Goal: Navigation & Orientation: Find specific page/section

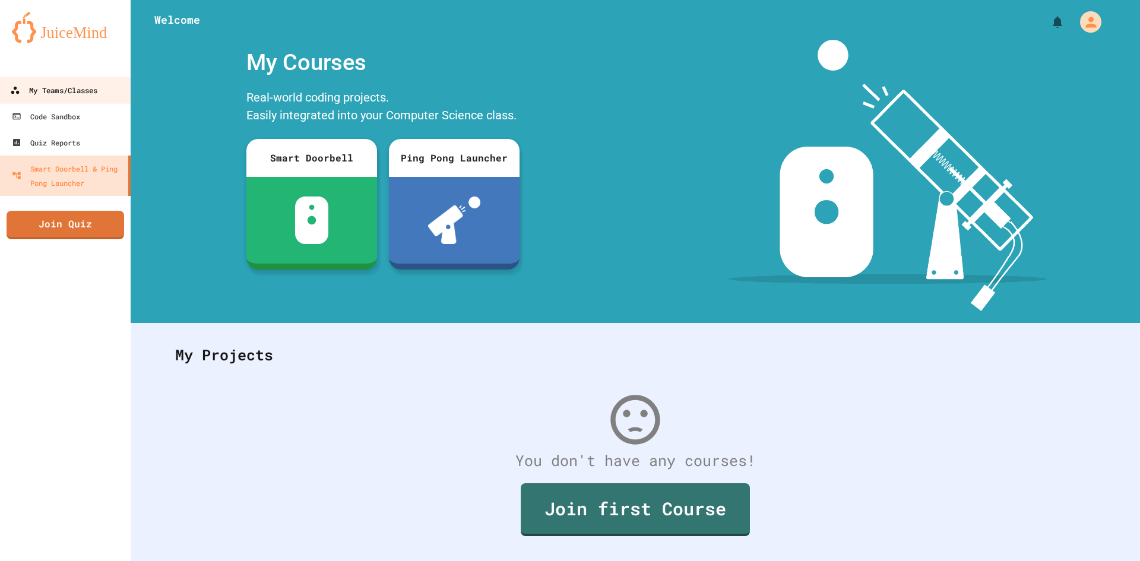
click at [58, 100] on link "My Teams/Classes" at bounding box center [65, 90] width 135 height 27
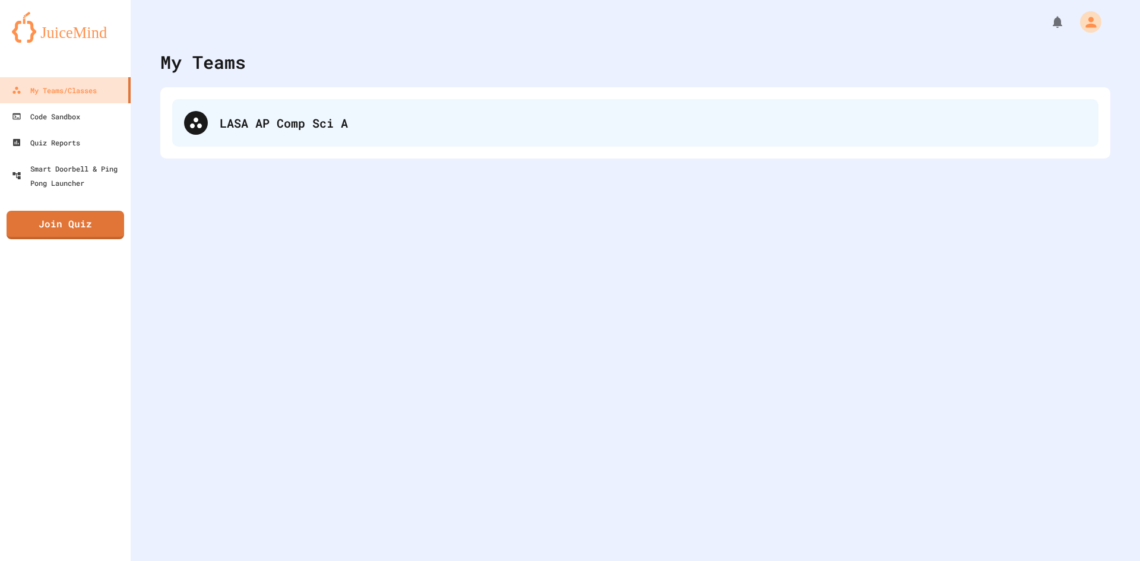
click at [274, 115] on div "LASA AP Comp Sci A" at bounding box center [653, 123] width 867 height 18
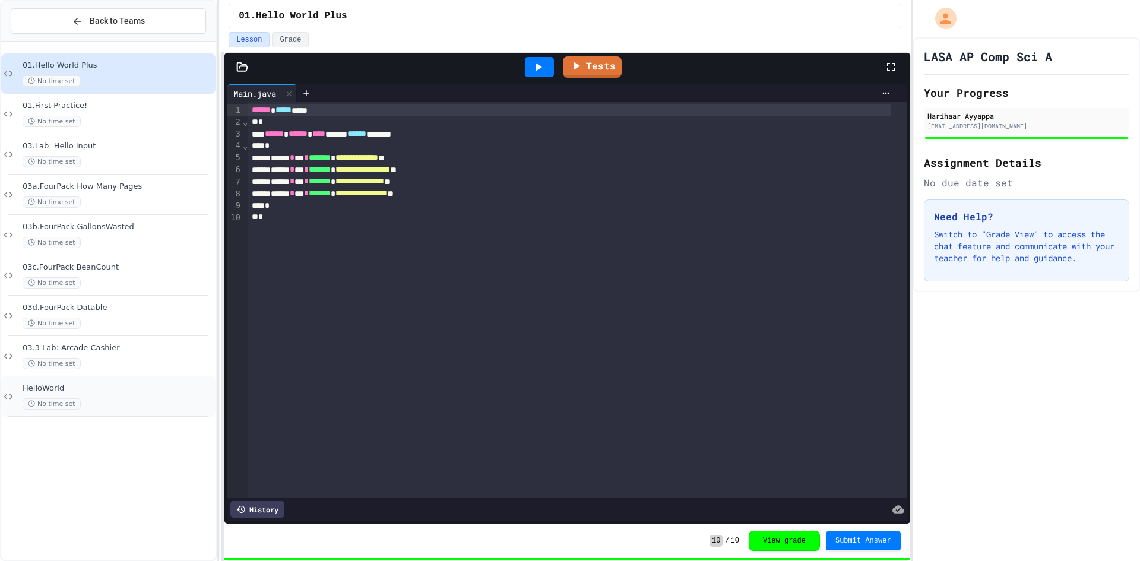
click at [134, 405] on div "No time set" at bounding box center [118, 403] width 191 height 11
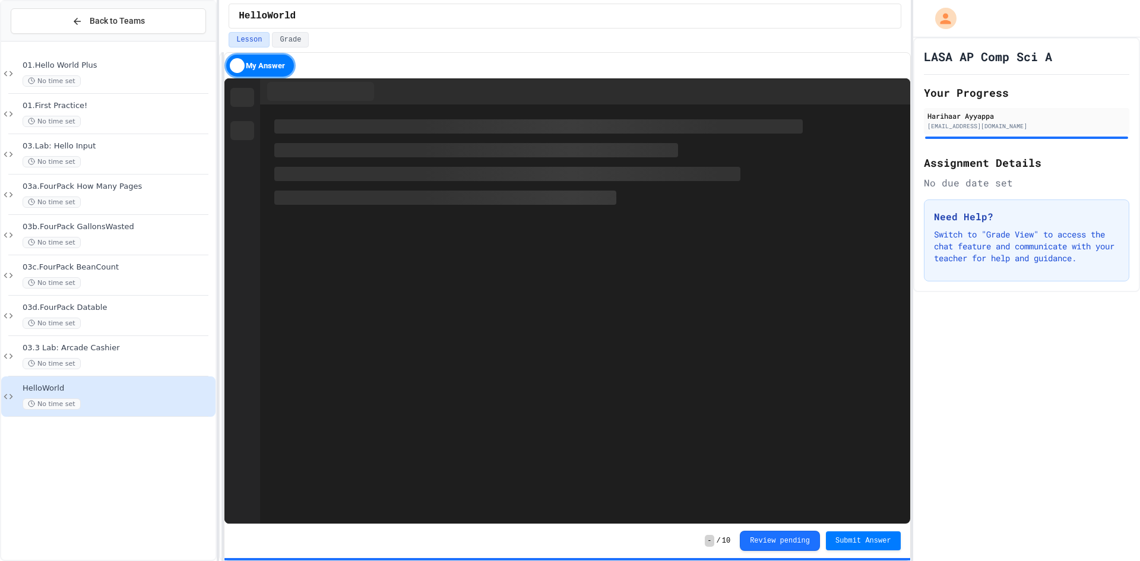
click at [125, 363] on div "No time set" at bounding box center [118, 363] width 191 height 11
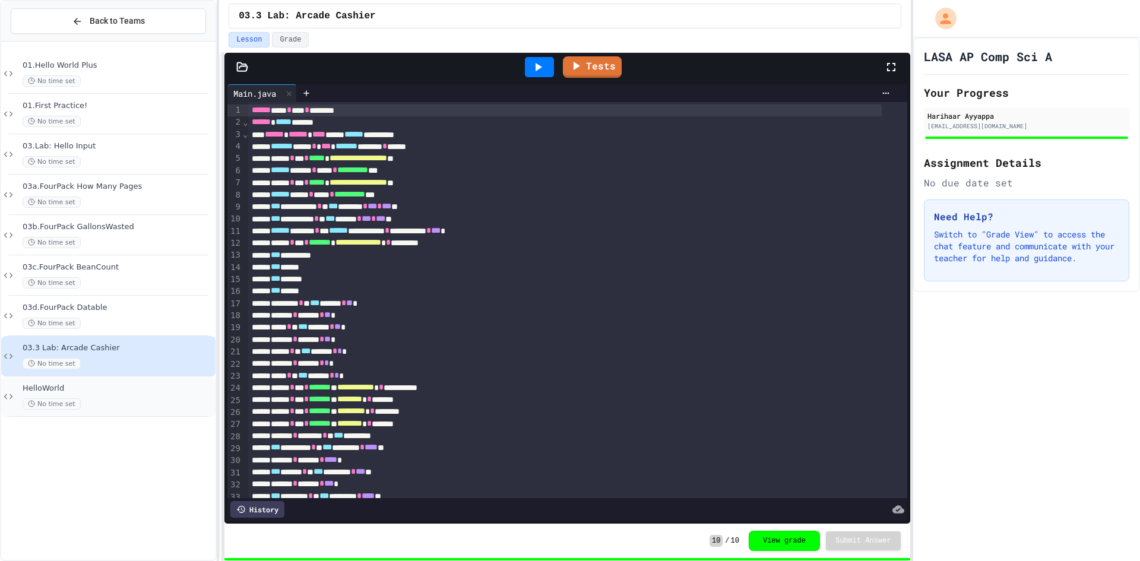
click at [151, 397] on div "HelloWorld No time set" at bounding box center [118, 396] width 191 height 26
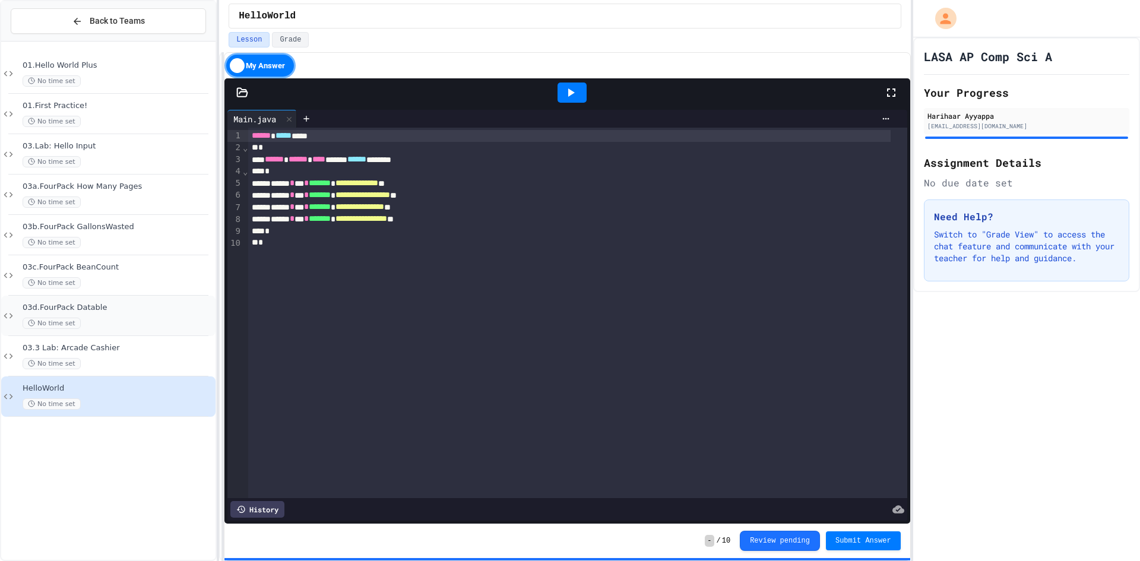
click at [126, 313] on div "03d.FourPack Datable No time set" at bounding box center [118, 316] width 191 height 26
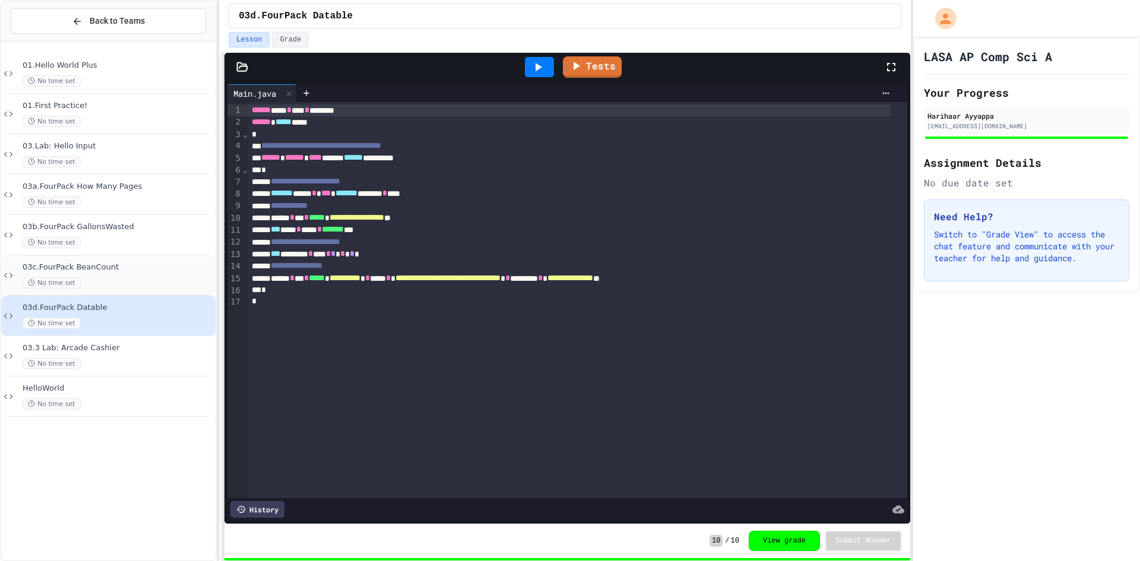
click at [130, 278] on div "No time set" at bounding box center [118, 282] width 191 height 11
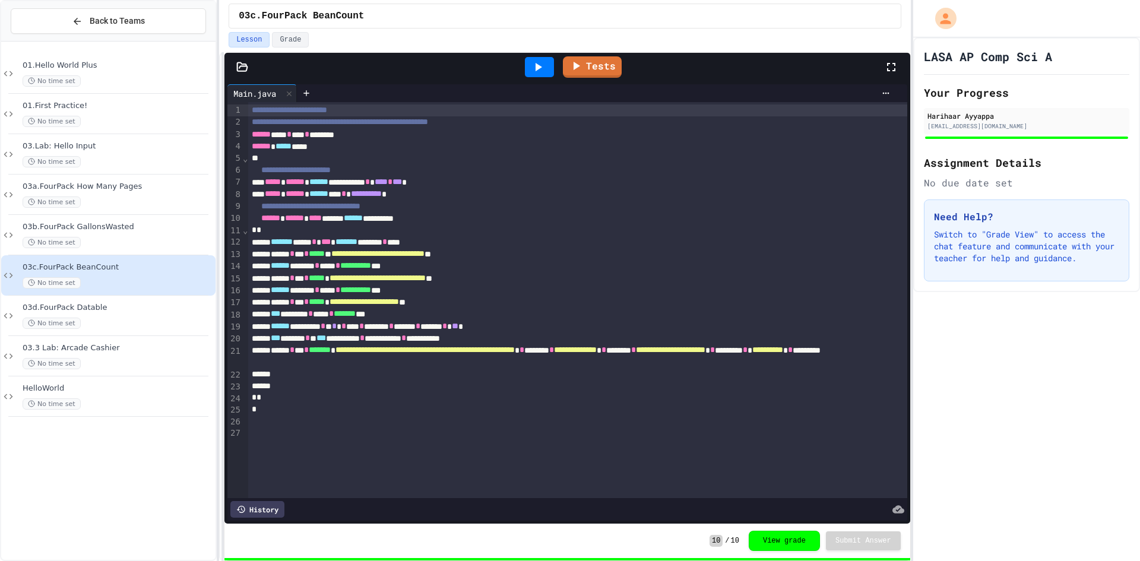
click at [108, 232] on div "03b.FourPack GallonsWasted No time set" at bounding box center [118, 235] width 191 height 26
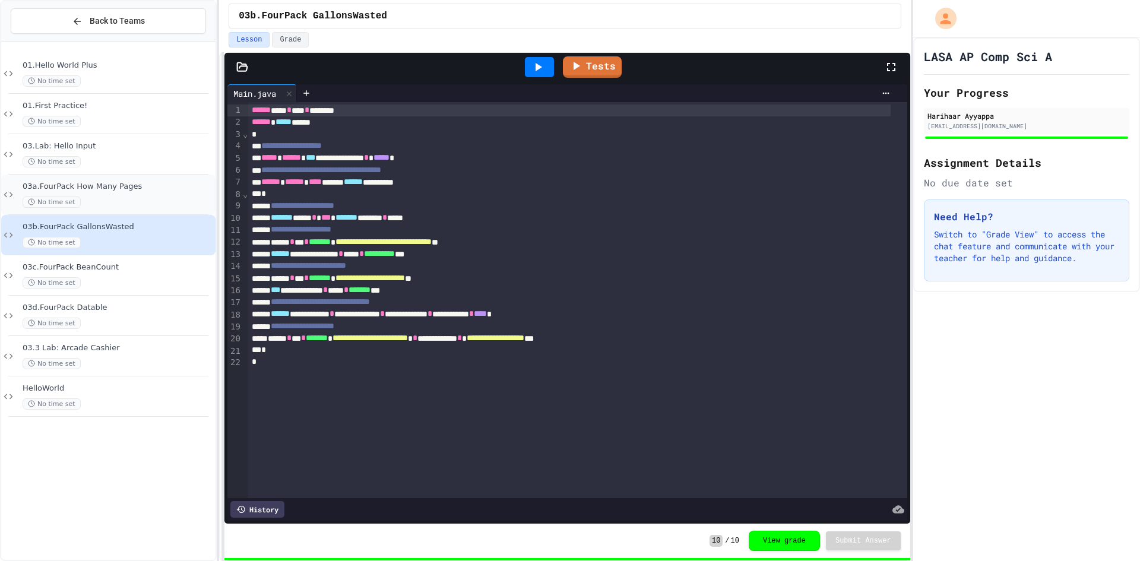
click at [110, 200] on div "No time set" at bounding box center [118, 201] width 191 height 11
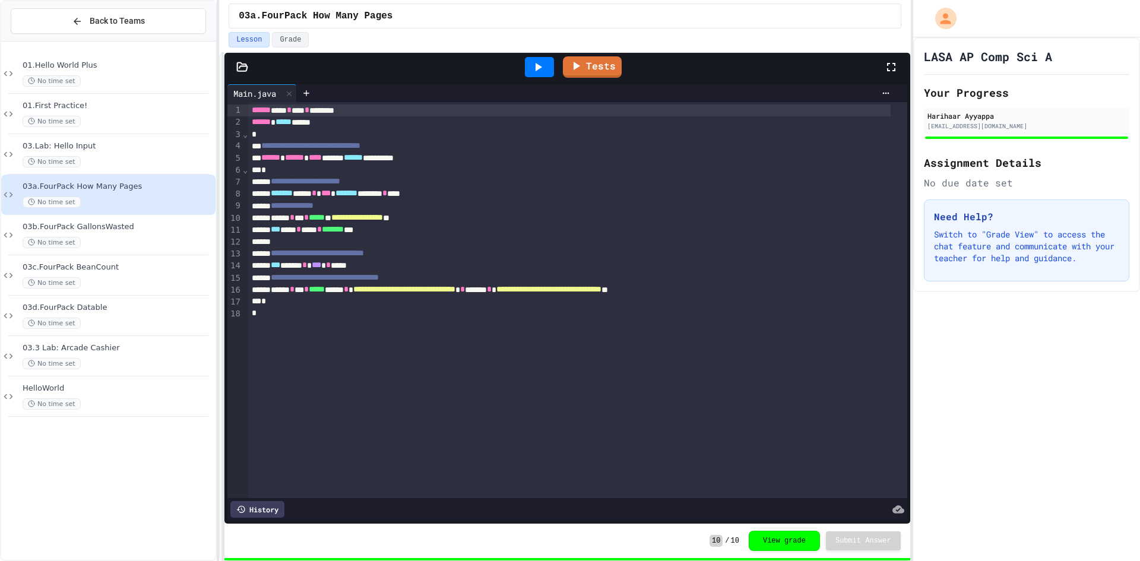
click at [123, 149] on span "03.Lab: Hello Input" at bounding box center [118, 146] width 191 height 10
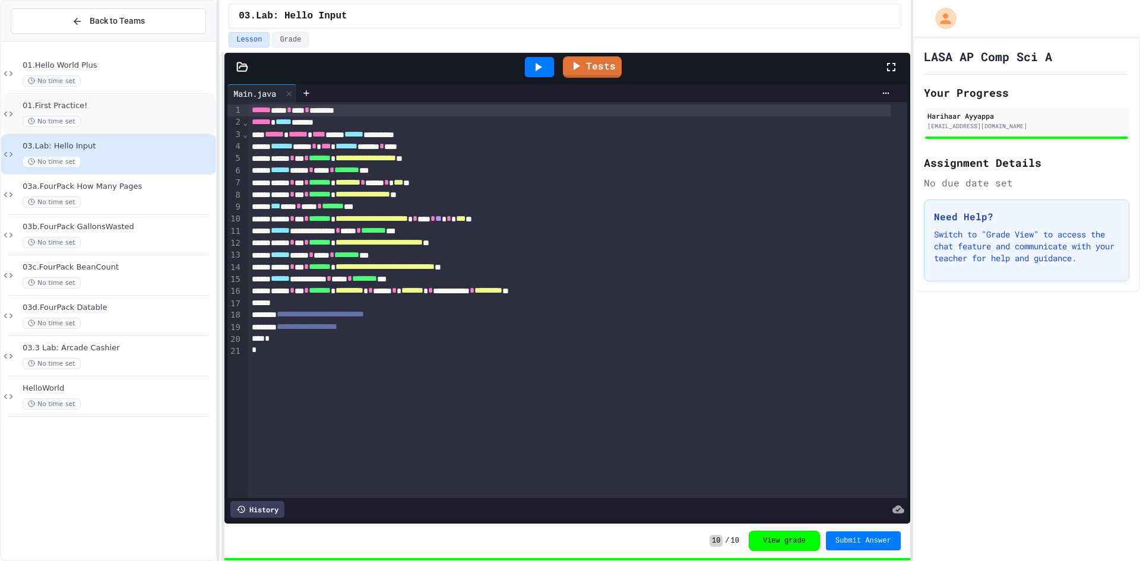
click at [133, 102] on span "01.First Practice!" at bounding box center [118, 106] width 191 height 10
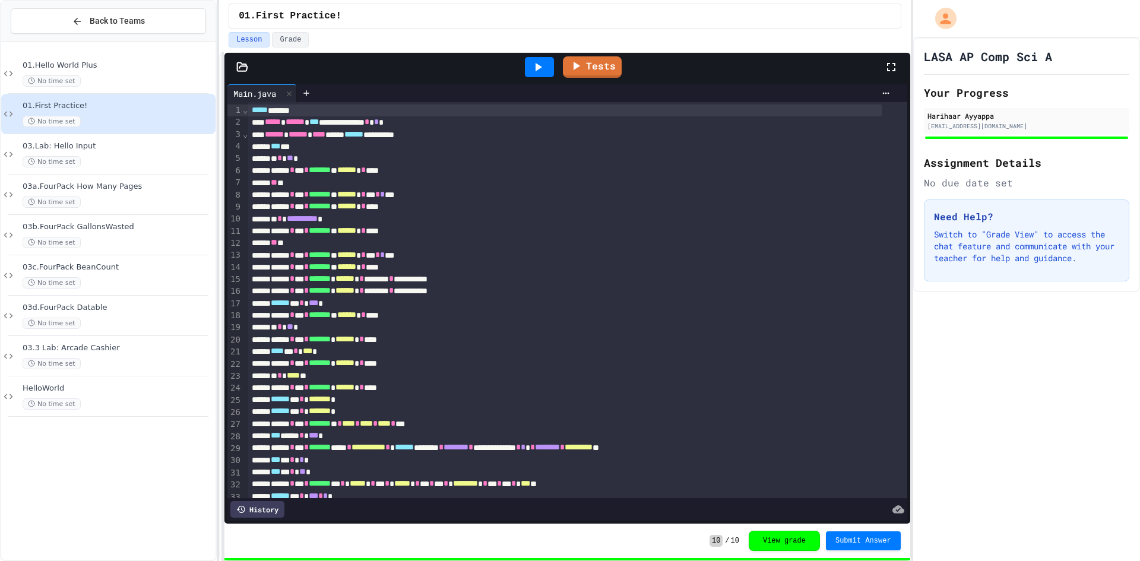
click at [135, 72] on div "01.Hello World Plus No time set" at bounding box center [118, 74] width 191 height 26
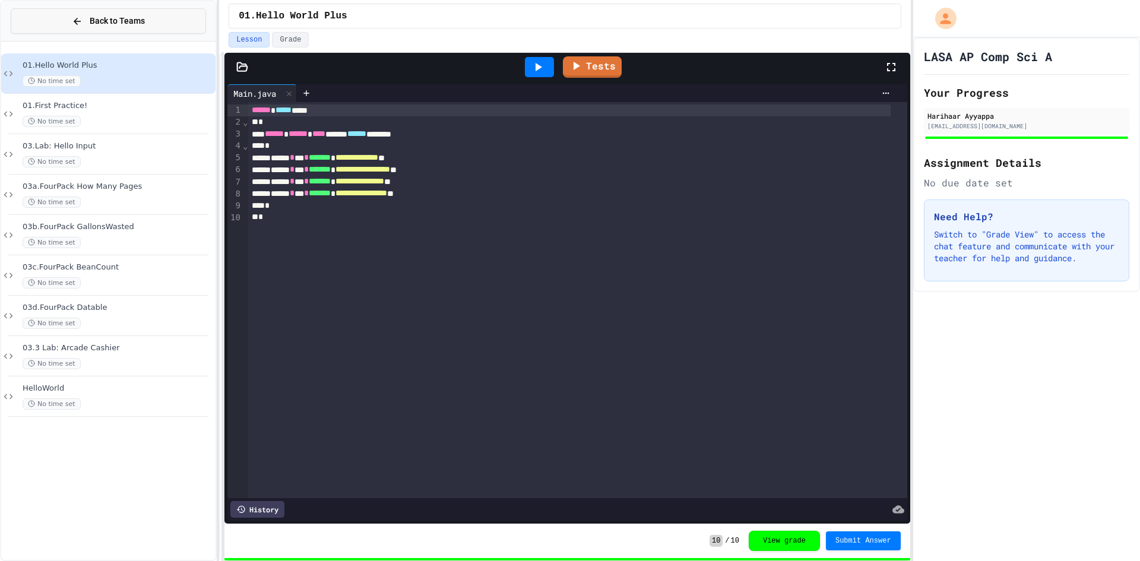
click at [107, 17] on span "Back to Teams" at bounding box center [117, 21] width 55 height 12
